Goal: Information Seeking & Learning: Learn about a topic

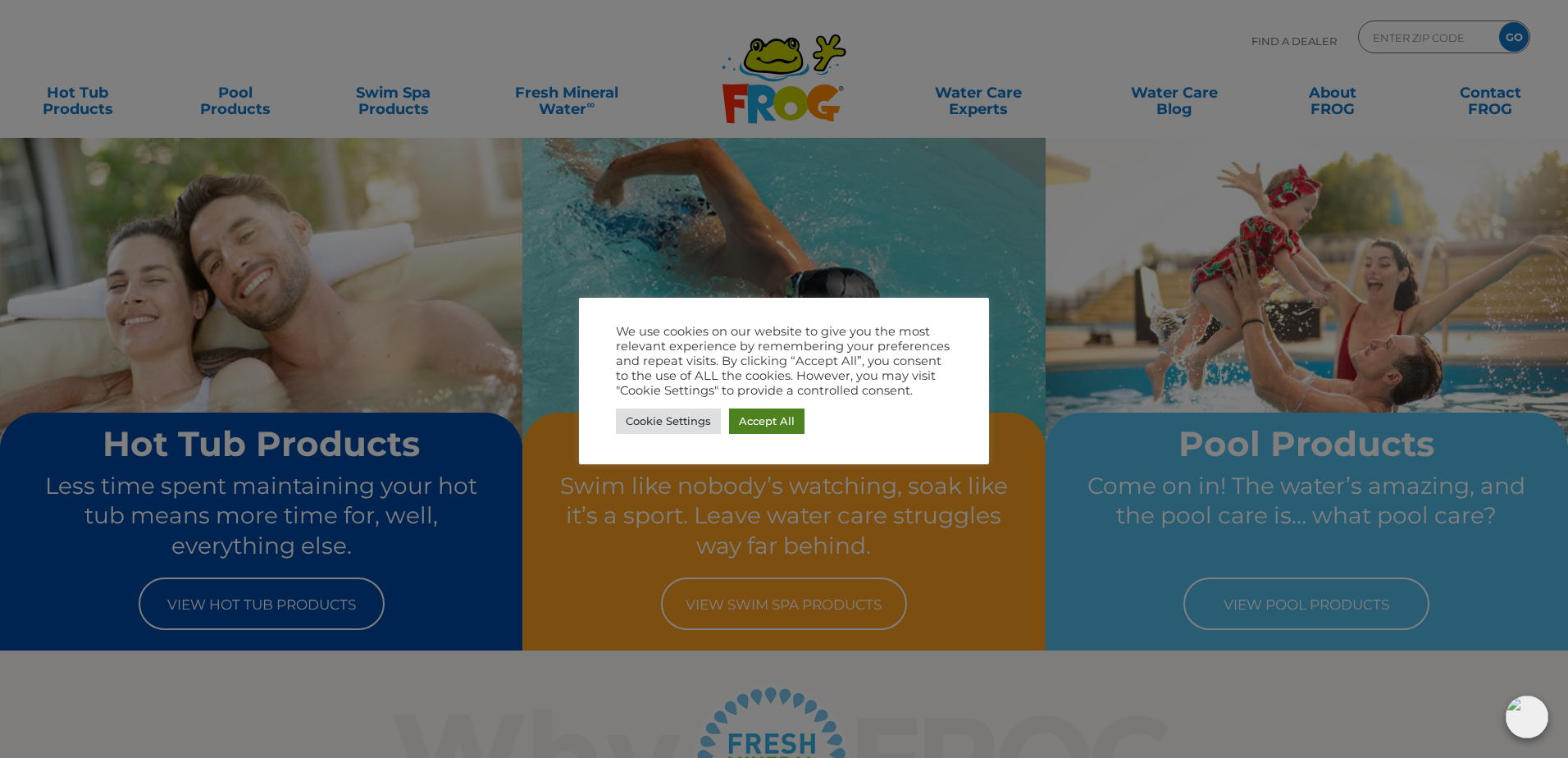
drag, startPoint x: 752, startPoint y: 421, endPoint x: 739, endPoint y: 416, distance: 13.9
click at [752, 420] on link "Accept All" at bounding box center [767, 421] width 75 height 25
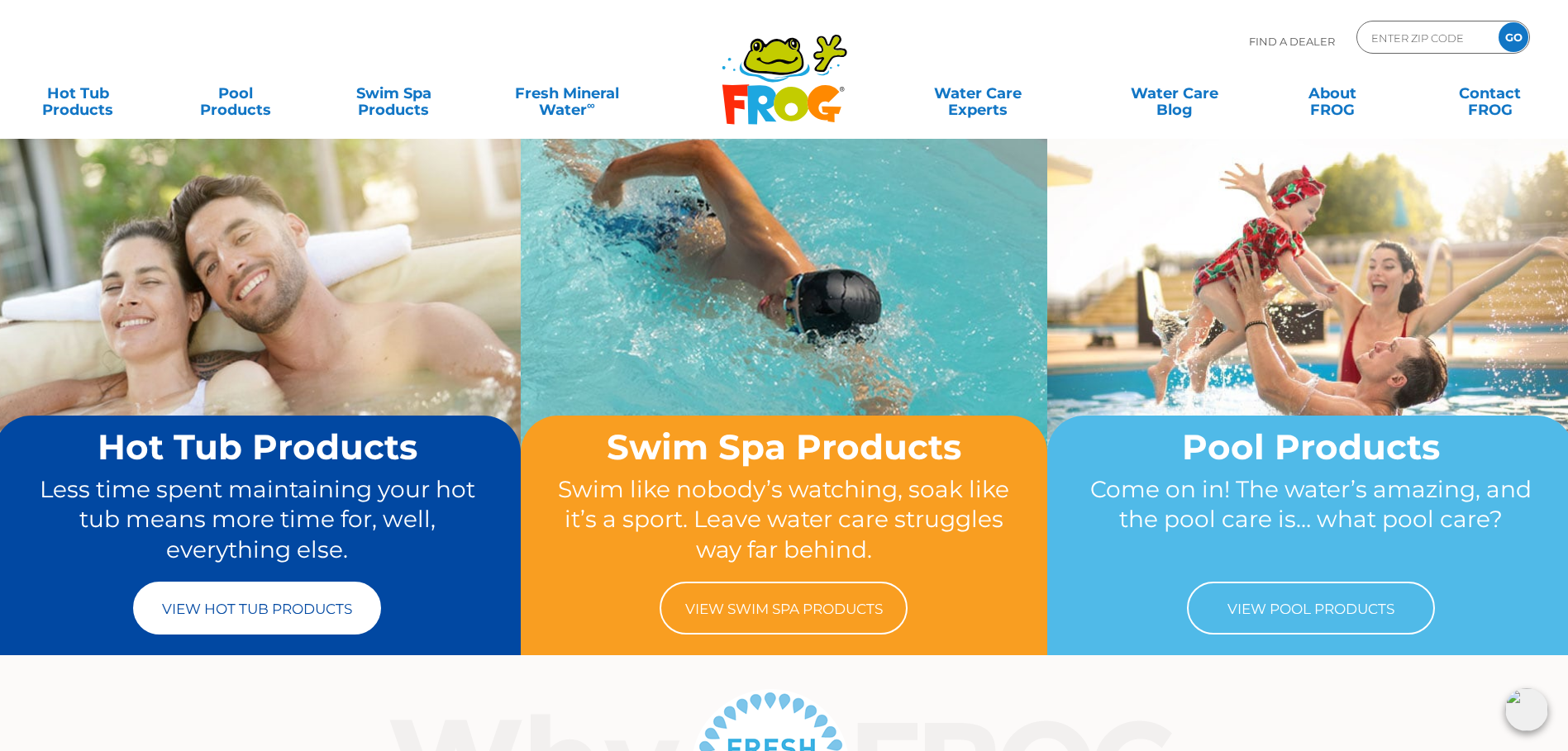
click at [264, 598] on link "View Hot Tub Products" at bounding box center [257, 608] width 248 height 53
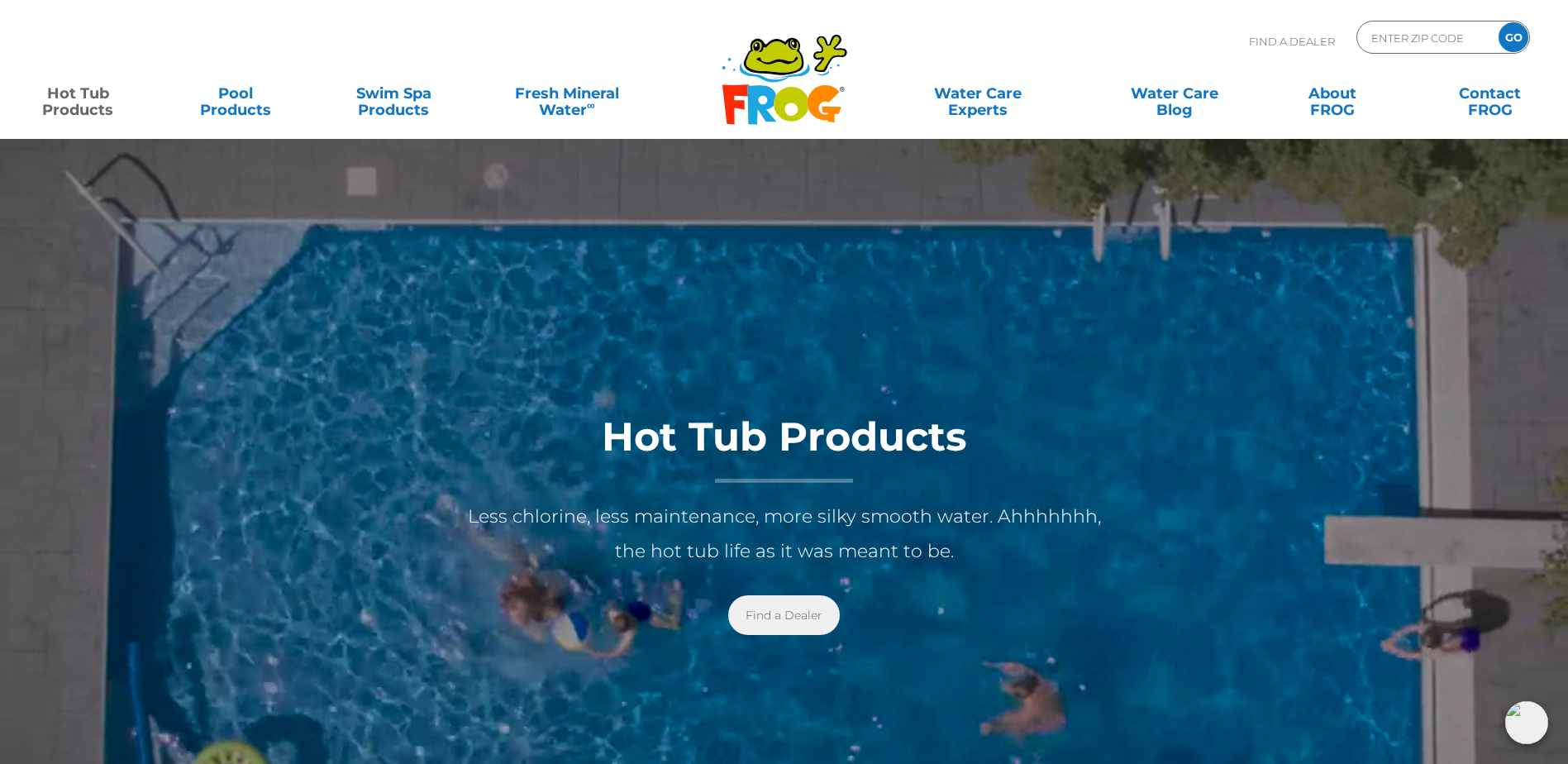
click at [788, 613] on link "Find a Dealer" at bounding box center [784, 615] width 112 height 40
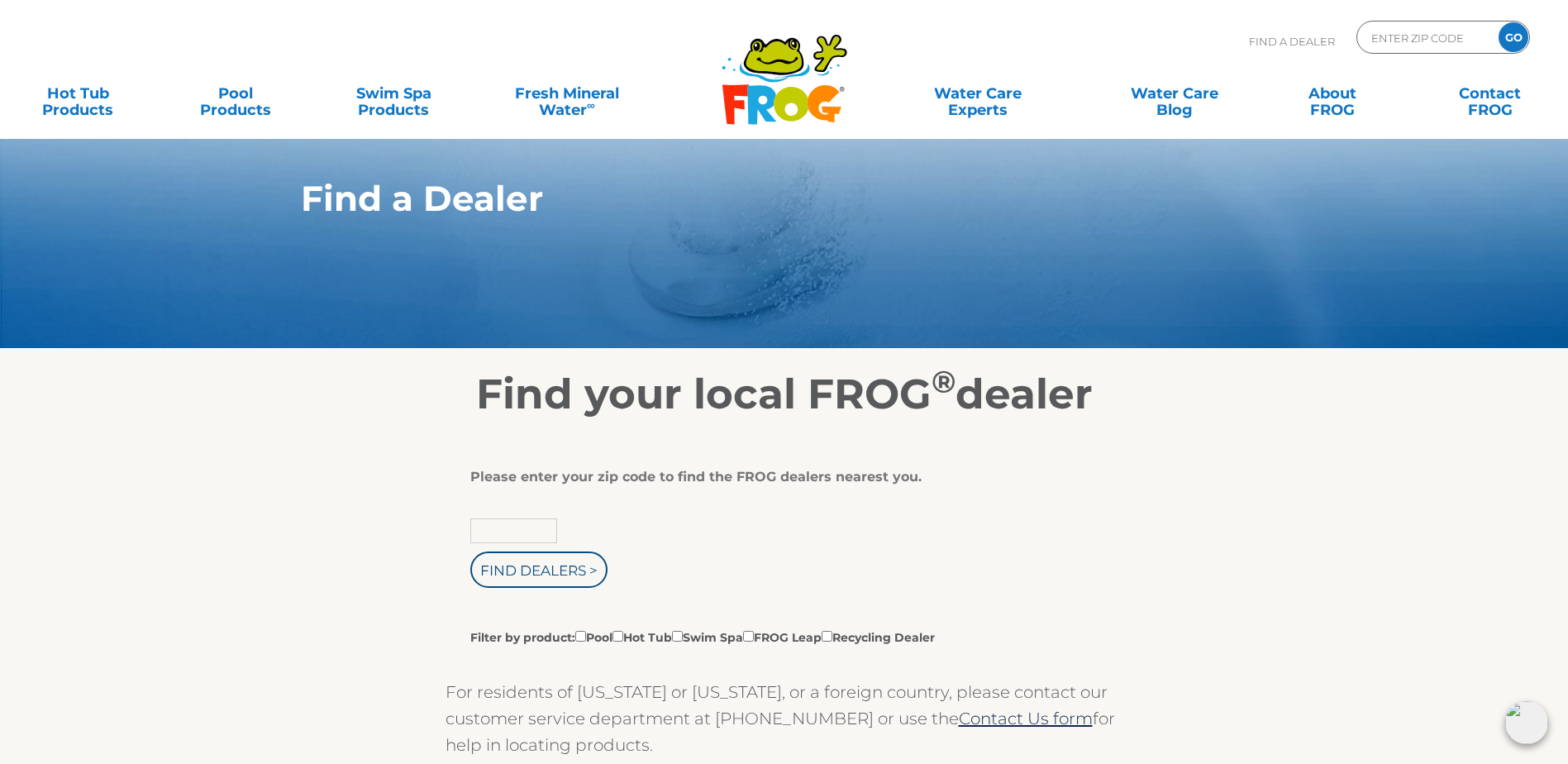
click at [483, 533] on input "text" at bounding box center [513, 530] width 87 height 24
type input "75757"
click at [502, 575] on input "Find Dealers >" at bounding box center [538, 570] width 137 height 36
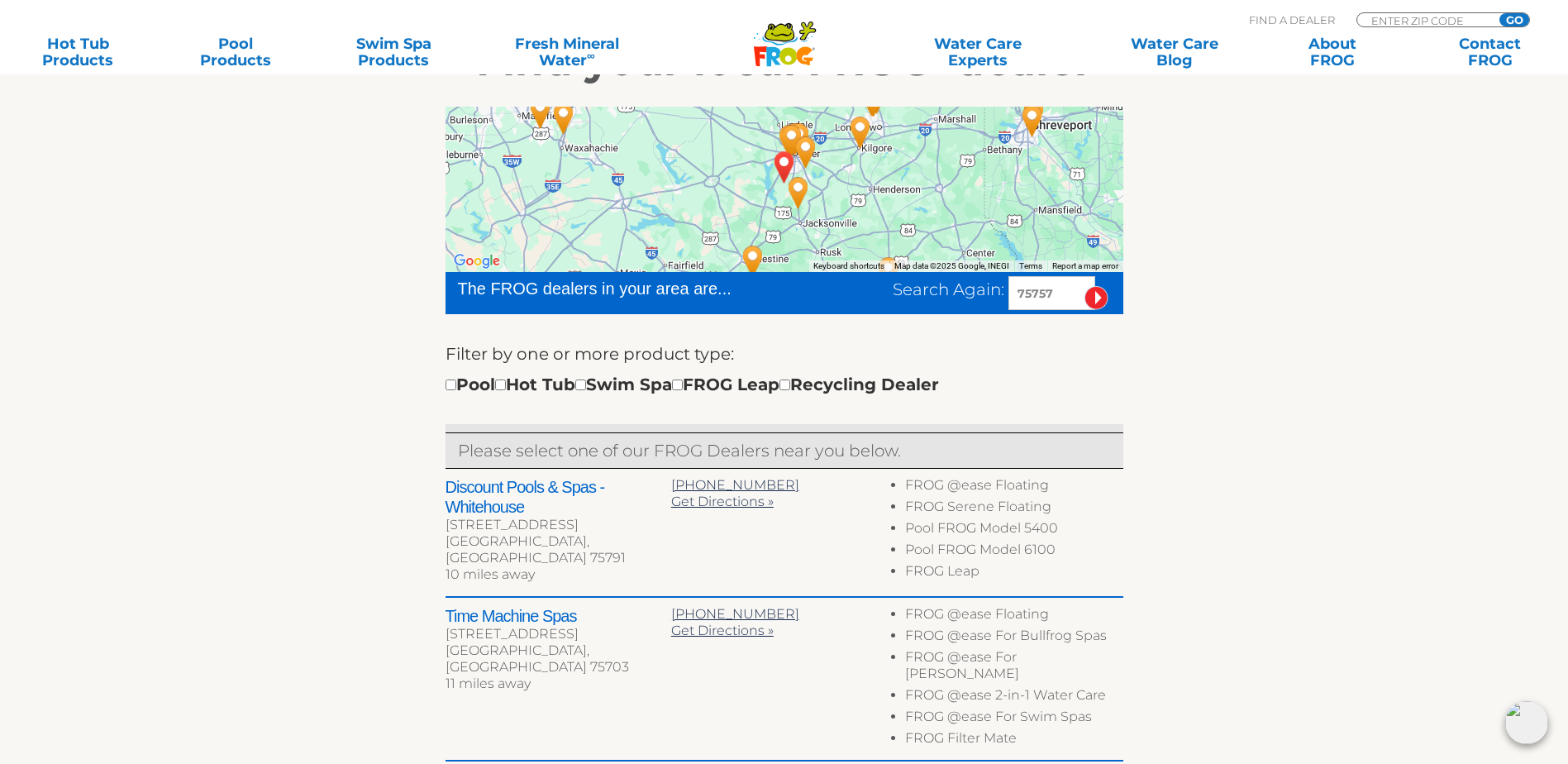
scroll to position [166, 0]
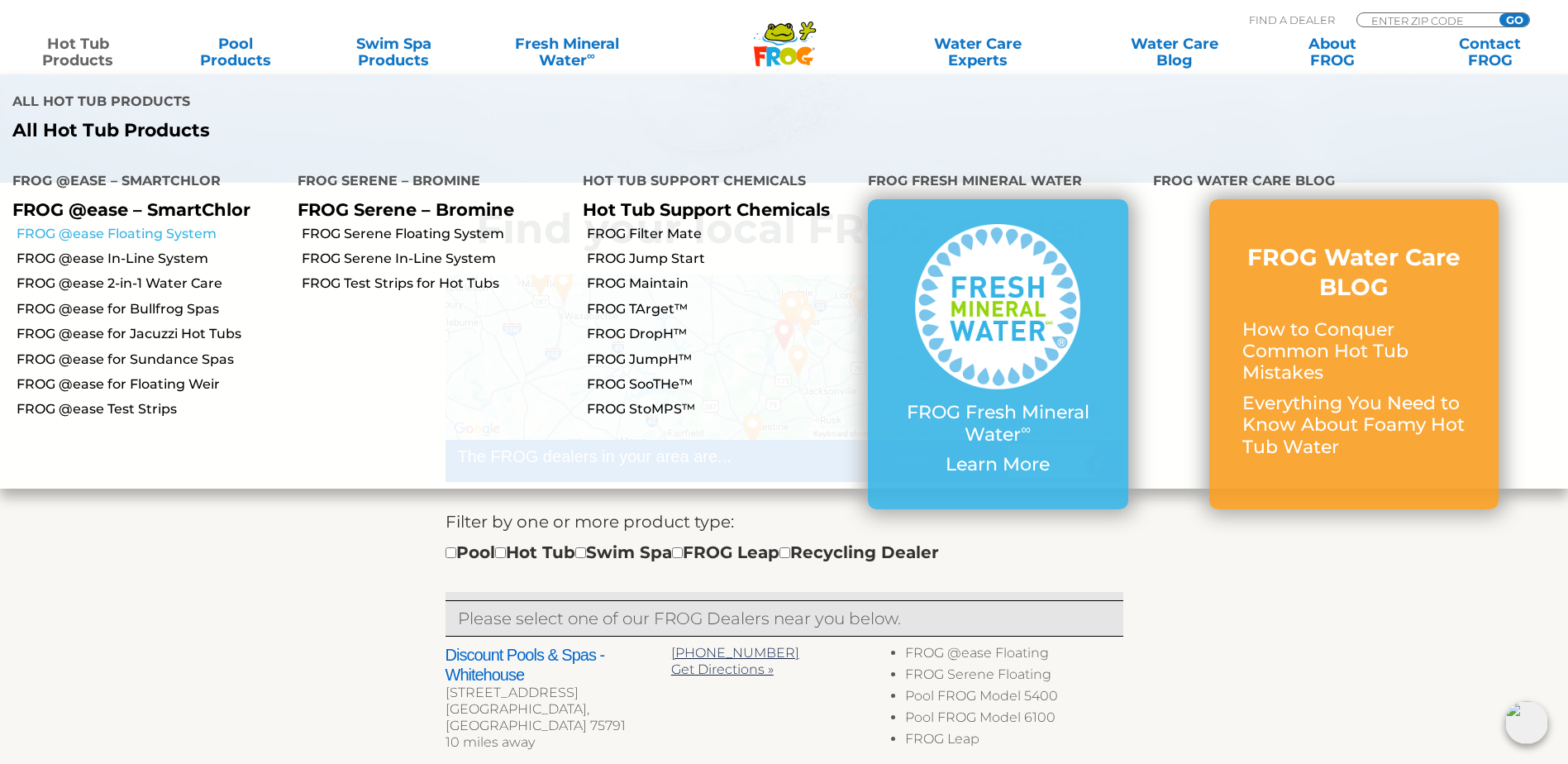
click at [83, 225] on link "FROG @ease Floating System" at bounding box center [151, 234] width 268 height 19
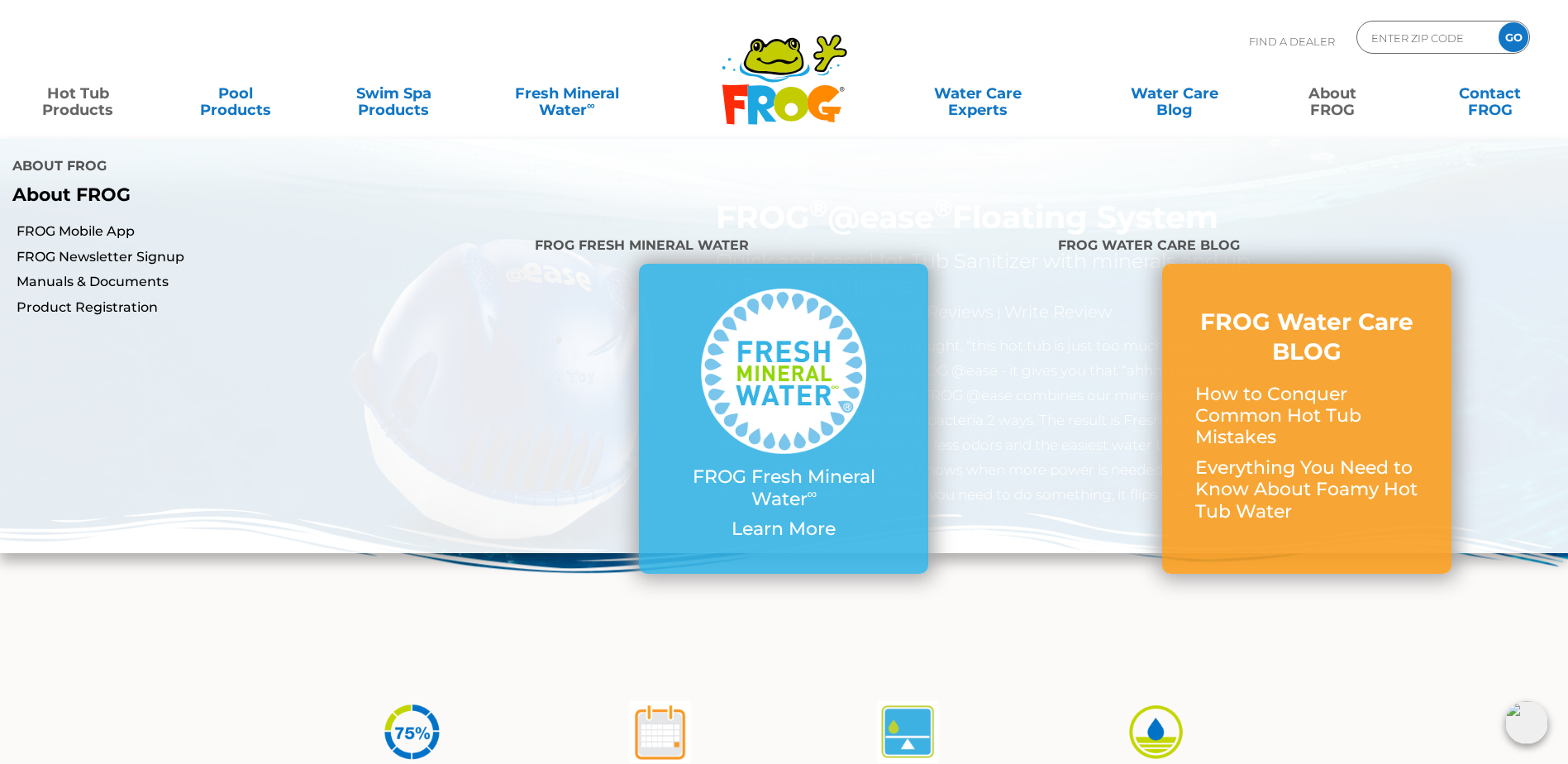
click at [1333, 104] on link "About FROG" at bounding box center [1332, 93] width 123 height 33
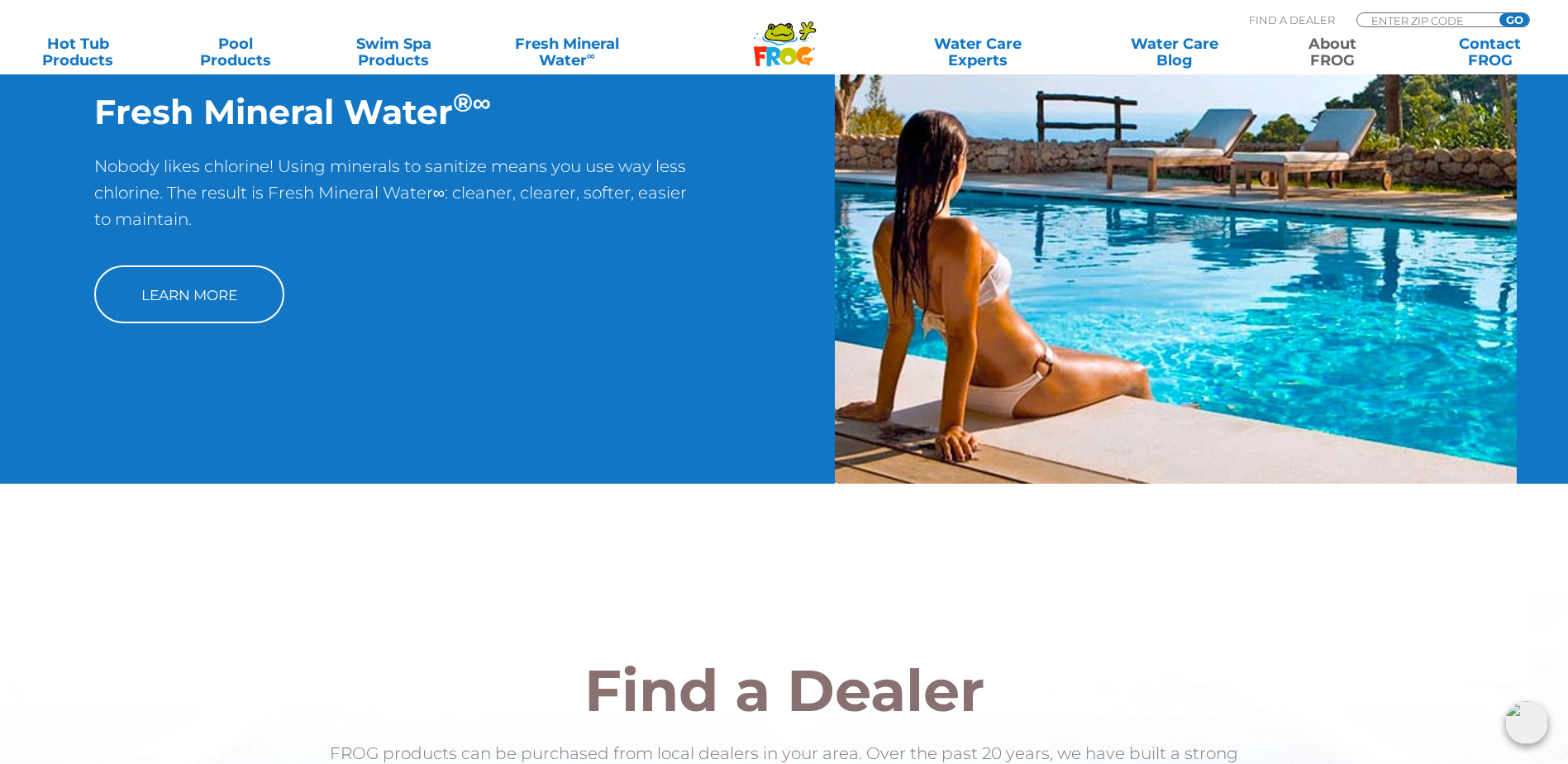
scroll to position [1902, 0]
